Goal: Information Seeking & Learning: Learn about a topic

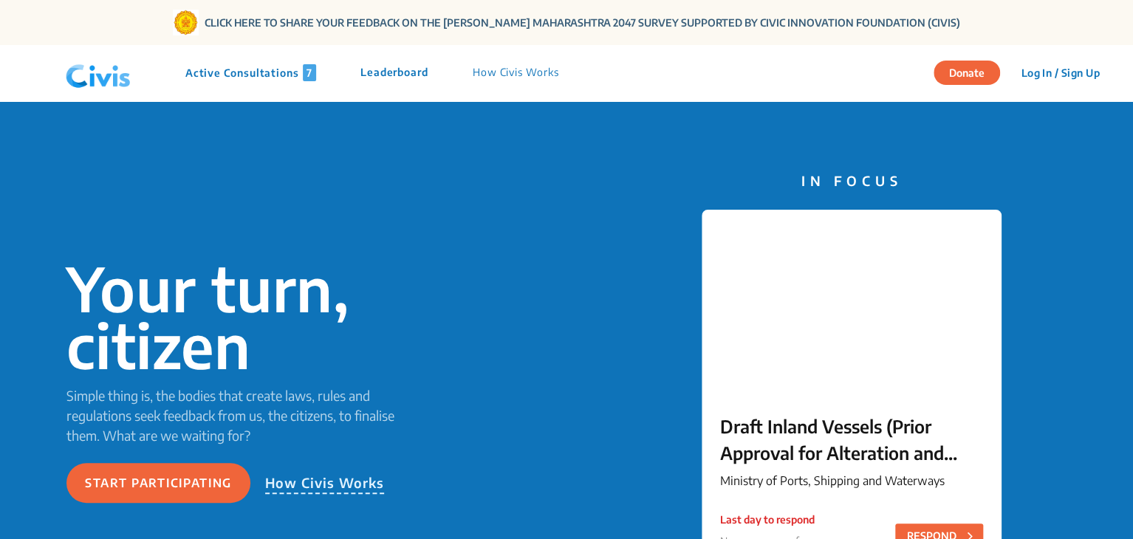
click at [267, 73] on p "Active Consultations 7" at bounding box center [250, 72] width 131 height 17
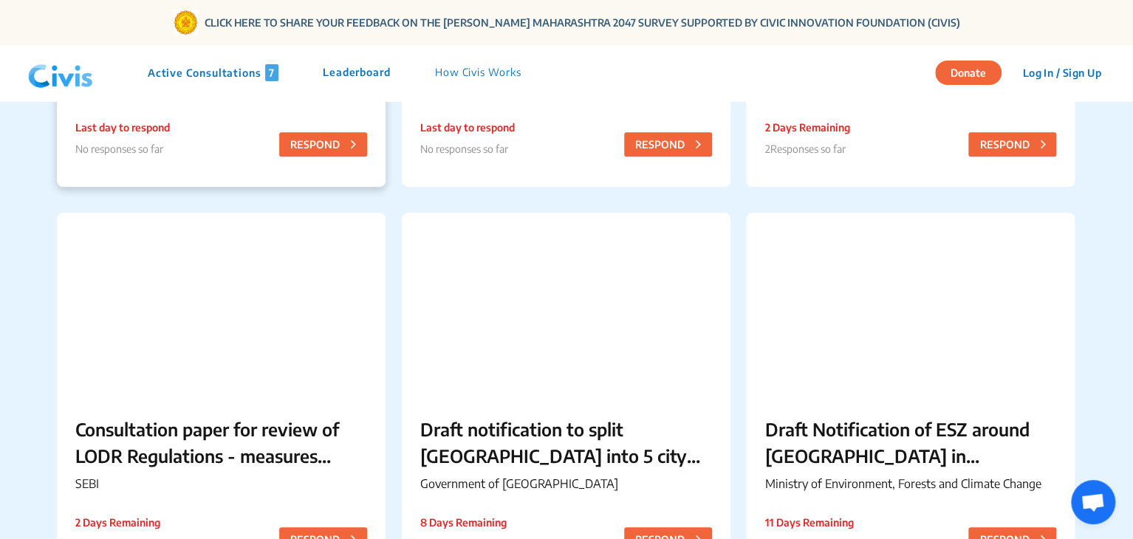
scroll to position [600, 0]
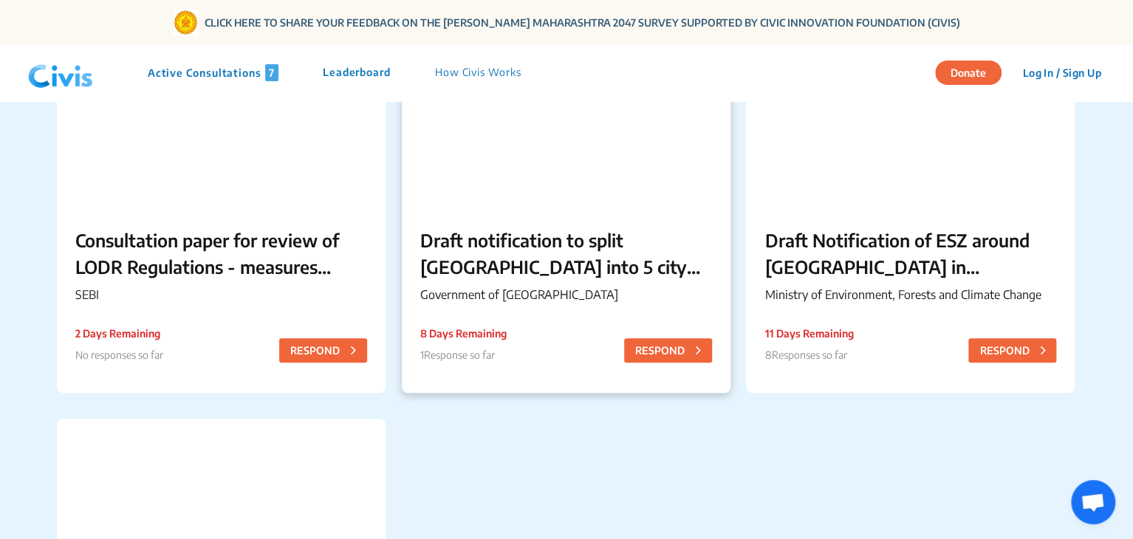
click at [523, 244] on p "Draft notification to split [GEOGRAPHIC_DATA] into 5 city corporations/[GEOGRAP…" at bounding box center [566, 253] width 292 height 53
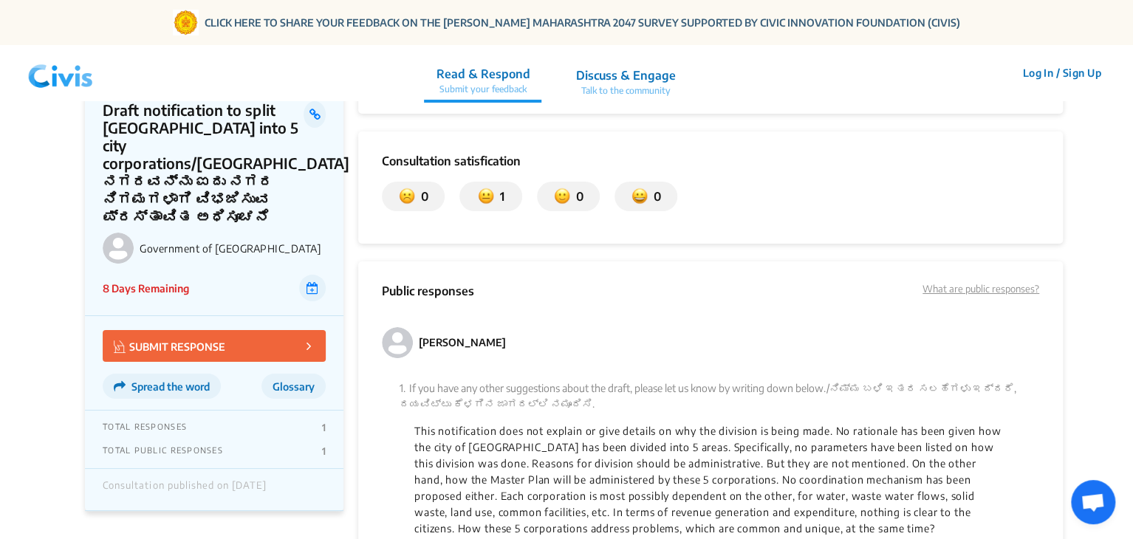
scroll to position [2834, 0]
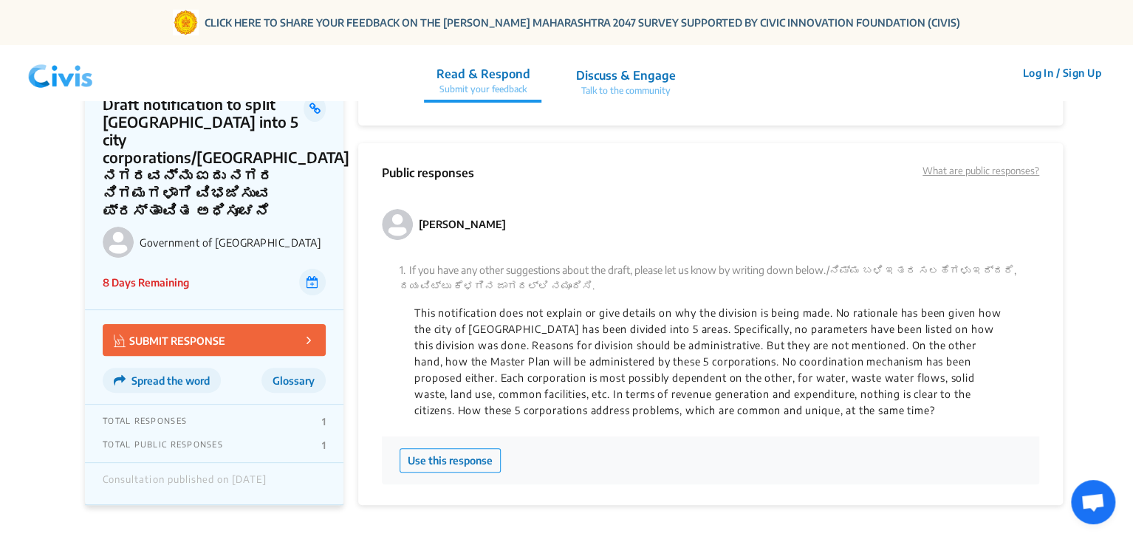
drag, startPoint x: 502, startPoint y: 188, endPoint x: 412, endPoint y: 188, distance: 90.1
click at [412, 209] on div "[PERSON_NAME]" at bounding box center [444, 224] width 124 height 31
copy div "[PERSON_NAME]"
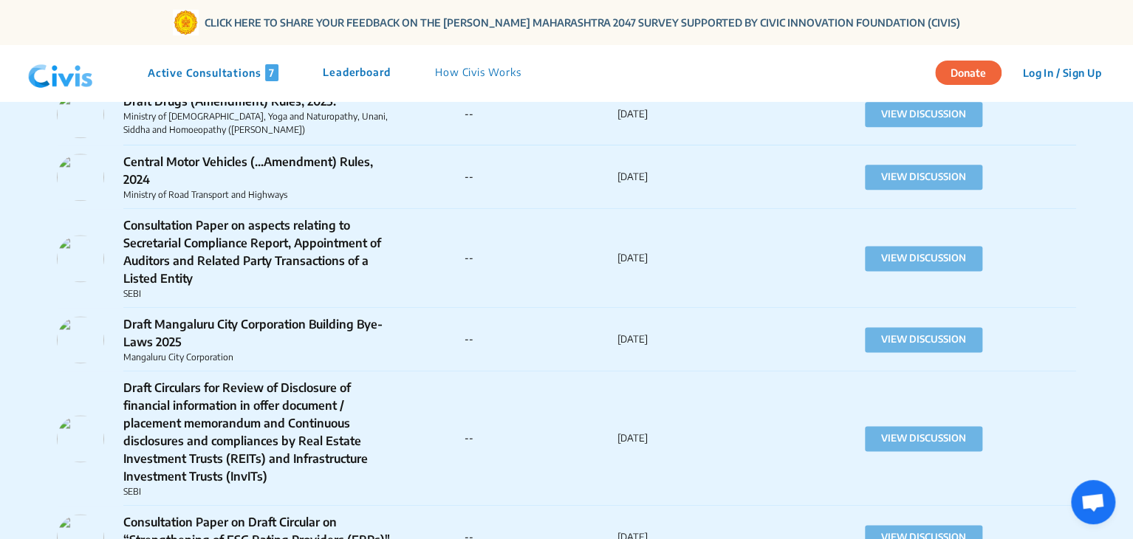
scroll to position [12254, 0]
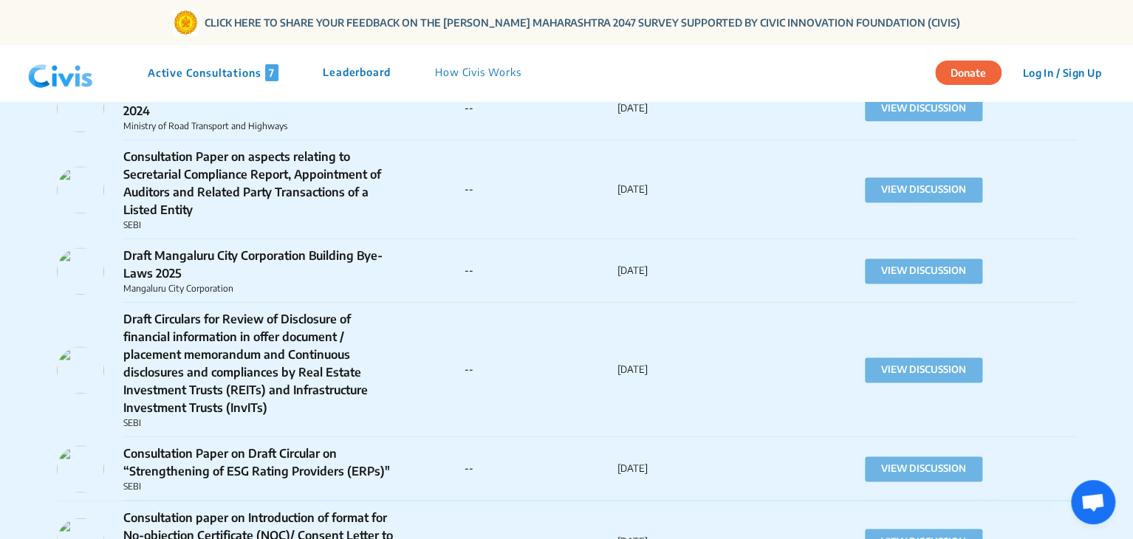
click at [460, 343] on div "Draft Circulars for Review of Disclosure of financial information in offer docu…" at bounding box center [261, 370] width 408 height 120
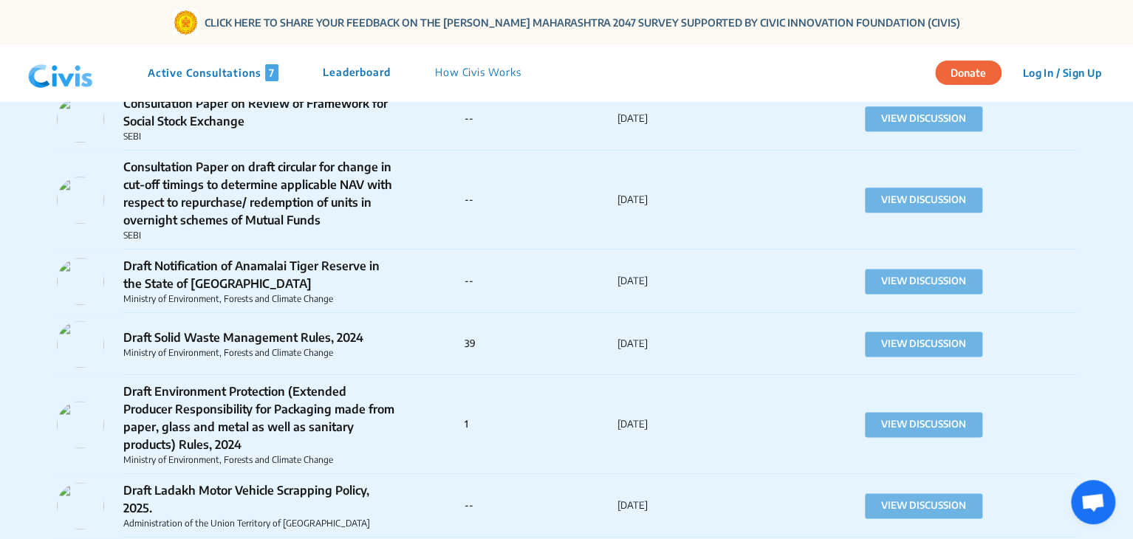
scroll to position [14904, 0]
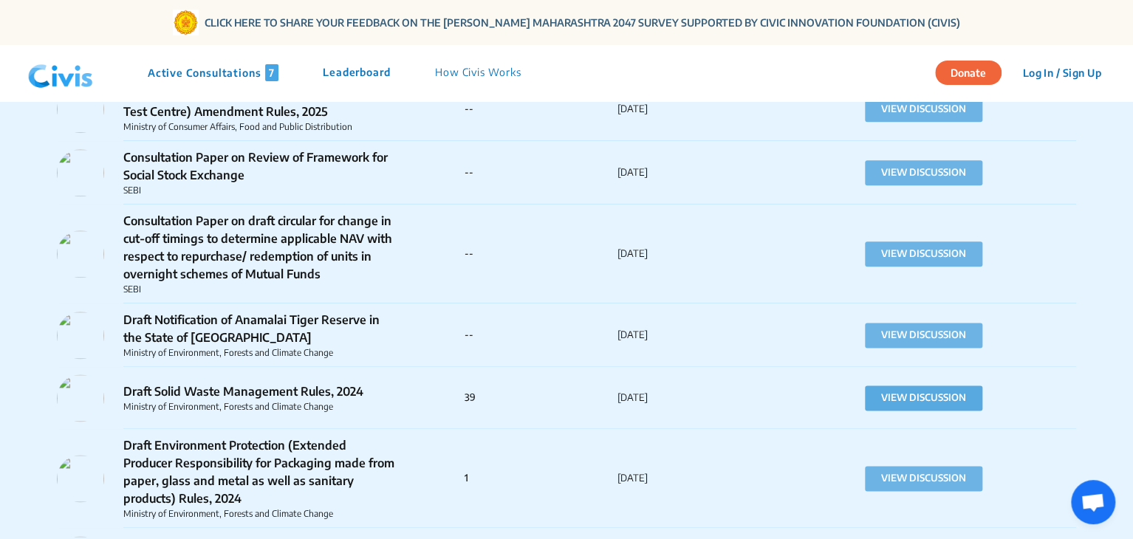
click at [884, 386] on button "VIEW DISCUSSION" at bounding box center [923, 398] width 117 height 25
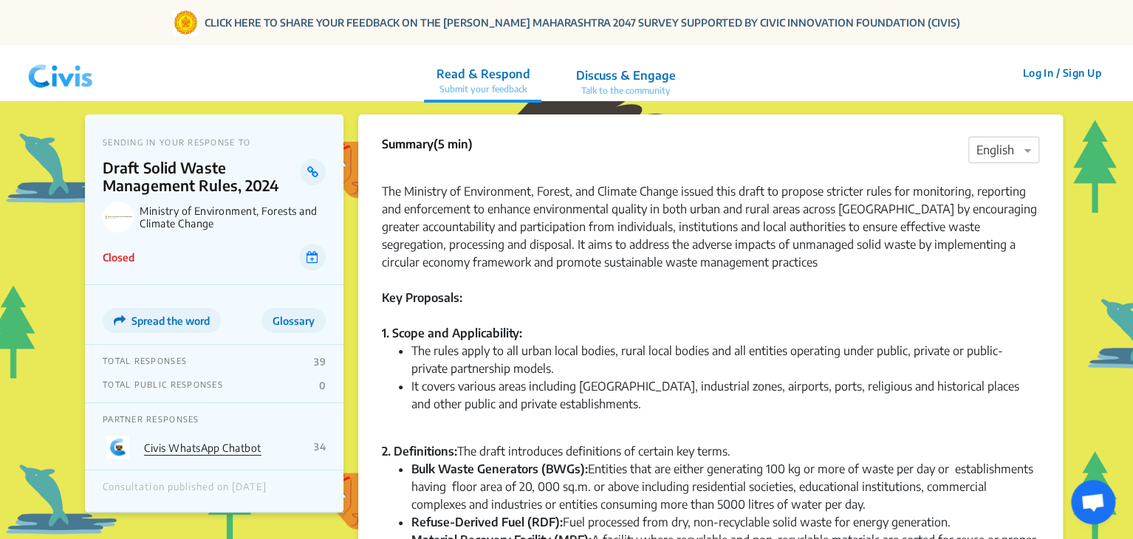
click at [185, 450] on link "Civis WhatsApp Chatbot" at bounding box center [202, 448] width 117 height 13
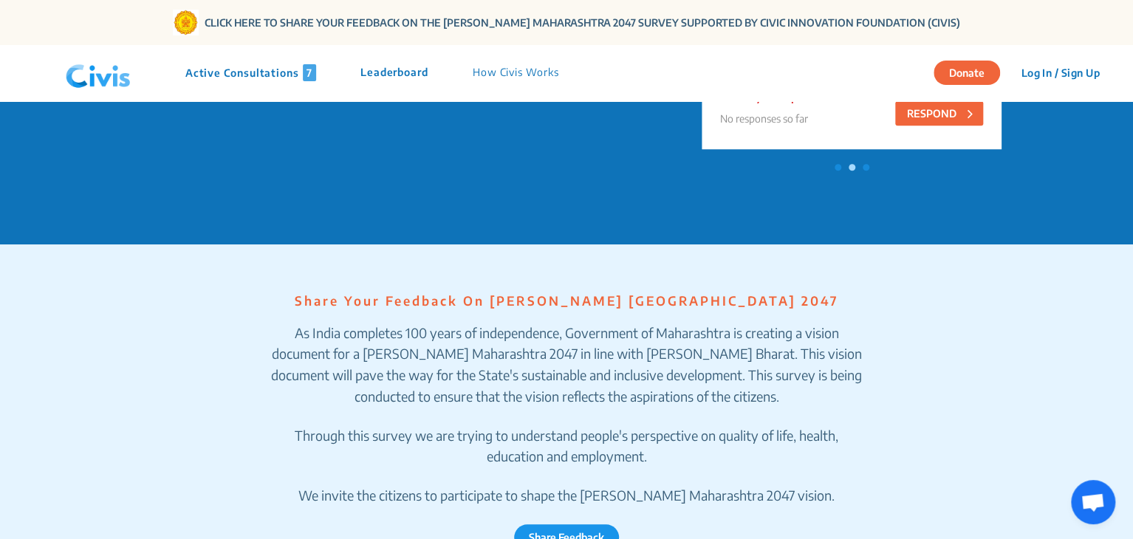
scroll to position [415, 0]
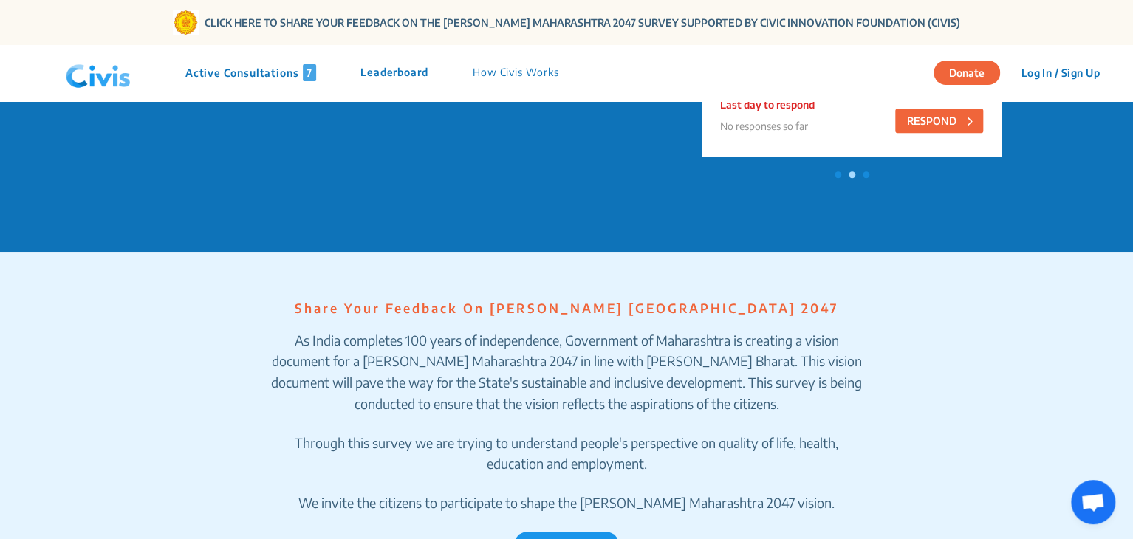
click at [230, 73] on p "Active Consultations 7" at bounding box center [250, 72] width 131 height 17
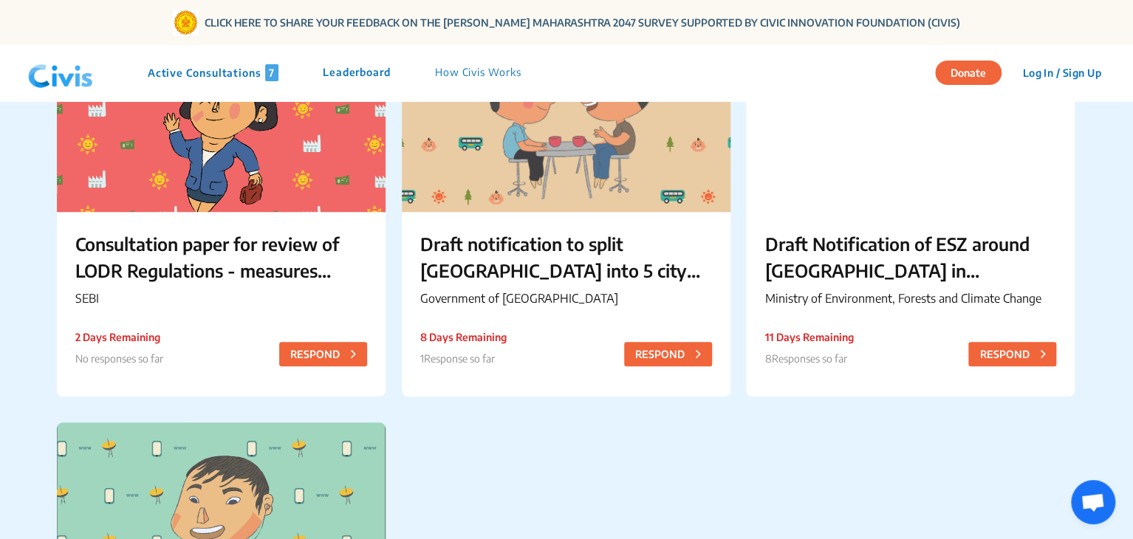
scroll to position [596, 0]
